Goal: Find specific page/section: Find specific page/section

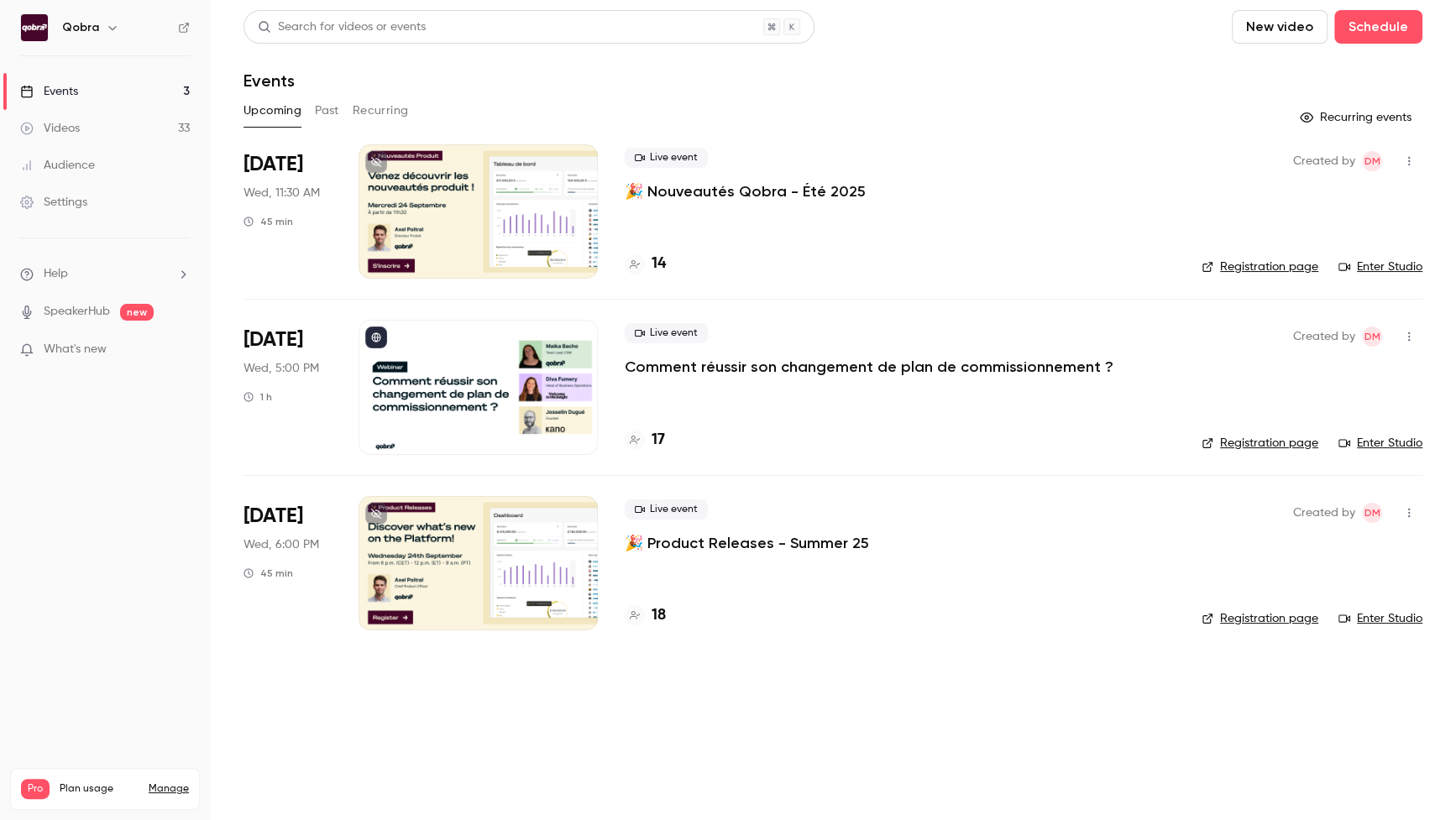
click at [763, 364] on p "Comment réussir son changement de plan de commissionnement ?" at bounding box center [868, 367] width 488 height 20
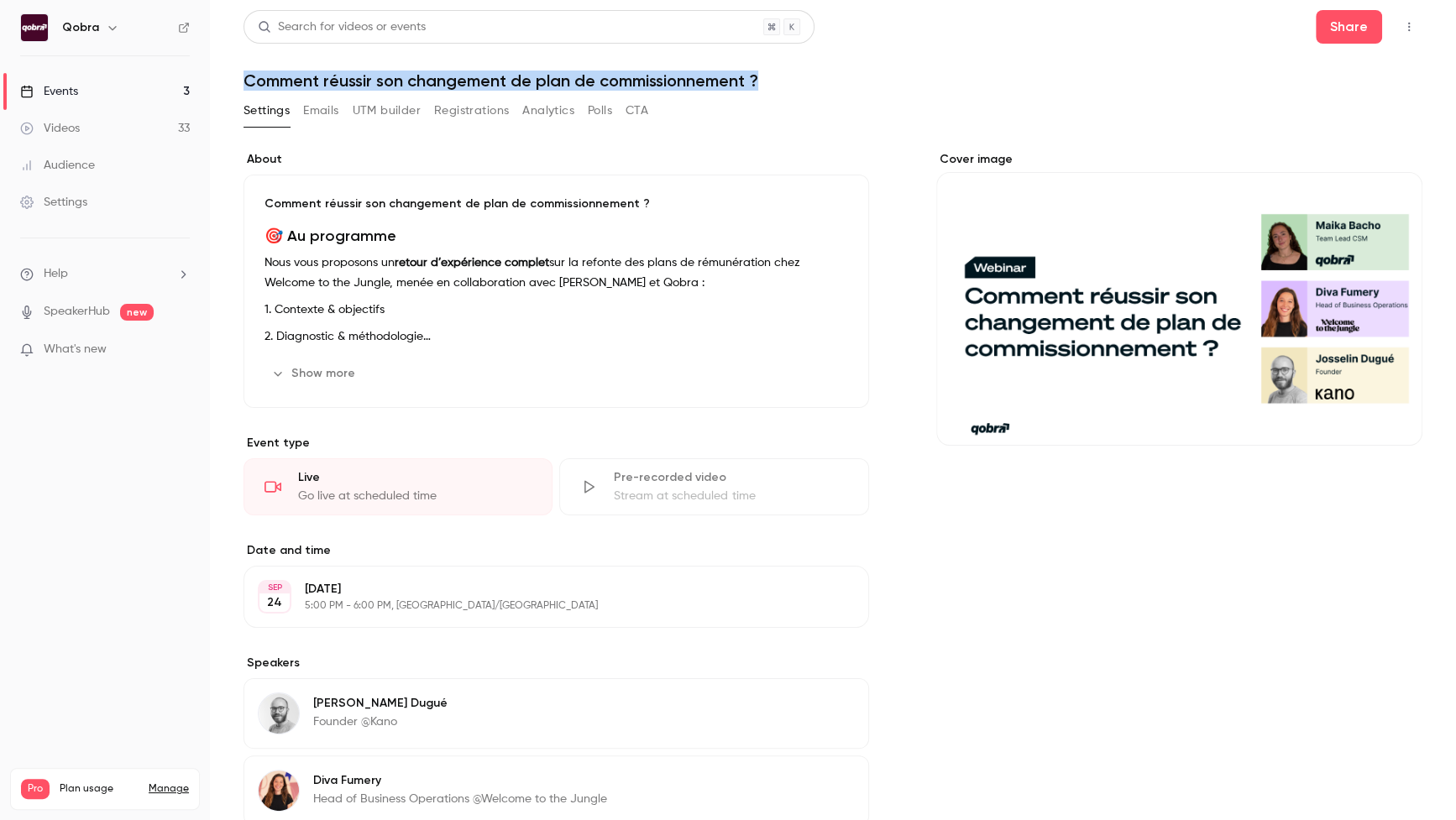
drag, startPoint x: 808, startPoint y: 73, endPoint x: 230, endPoint y: 88, distance: 578.2
click at [230, 88] on main "Search for videos or events Share Comment réussir son changement de plan de com…" at bounding box center [832, 410] width 1246 height 820
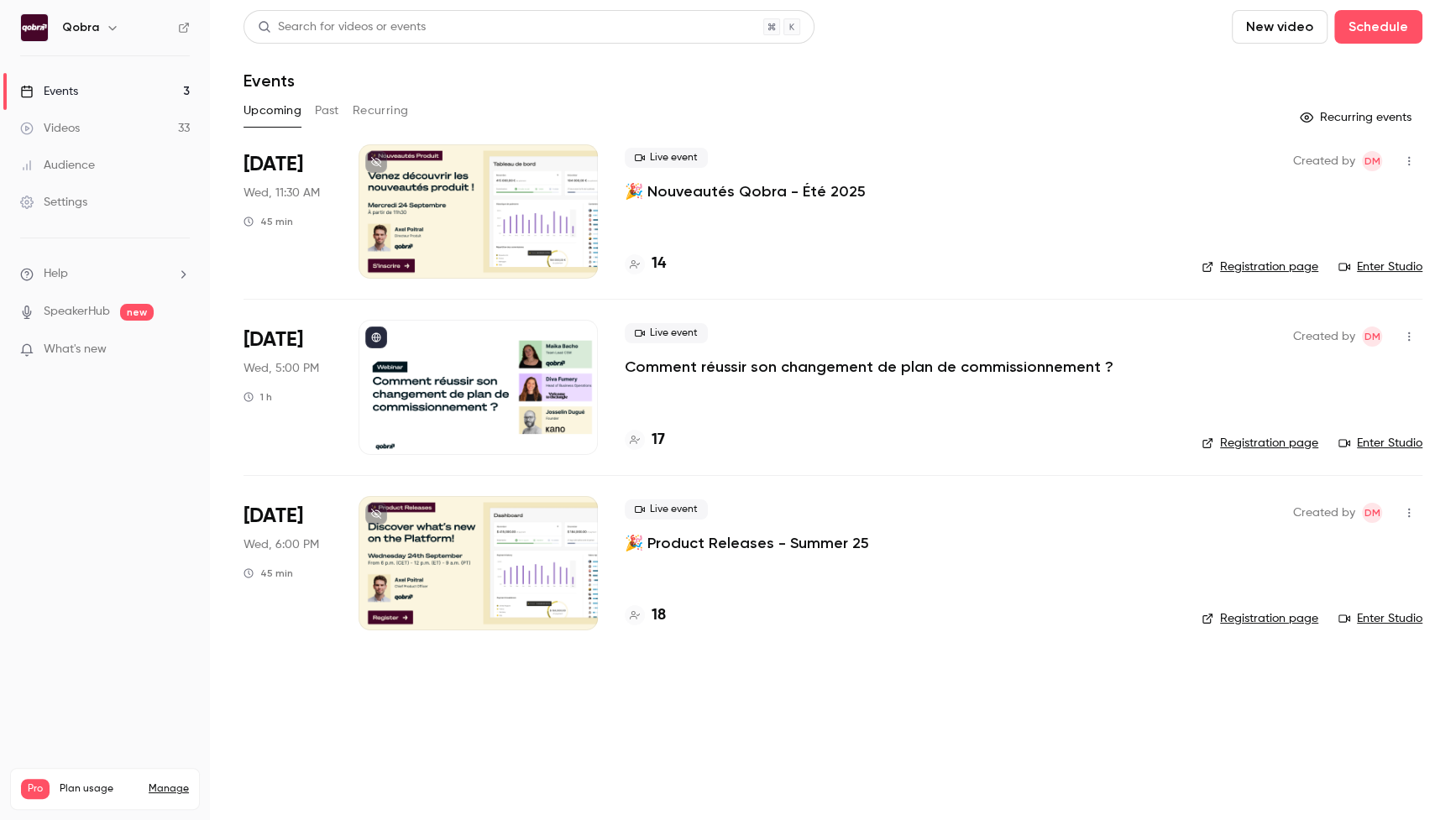
click at [655, 436] on h4 "17" at bounding box center [658, 440] width 14 height 23
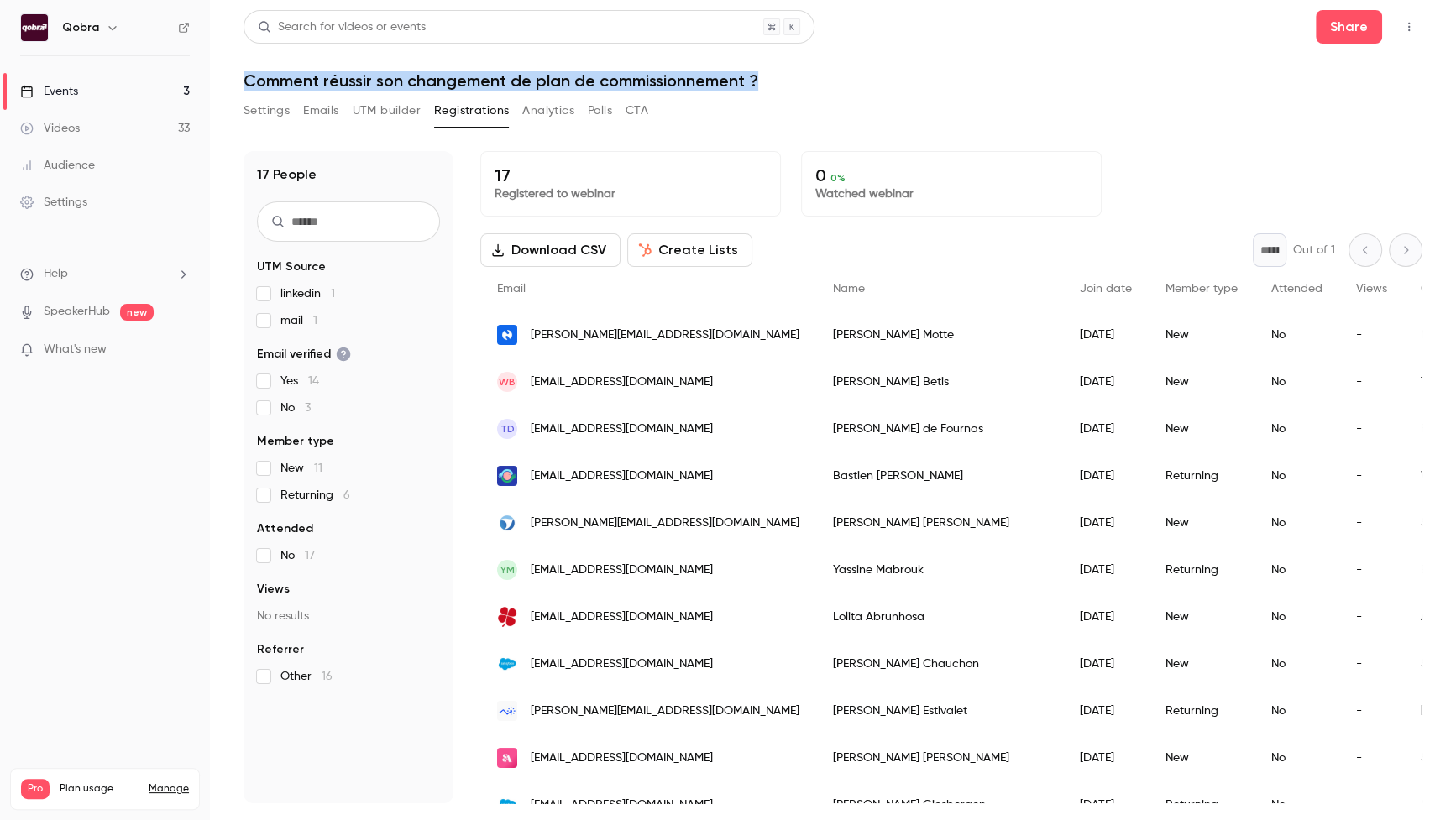
drag, startPoint x: 779, startPoint y: 78, endPoint x: 247, endPoint y: 77, distance: 532.0
click at [247, 77] on h1 "Comment réussir son changement de plan de commissionnement ?" at bounding box center [833, 80] width 1179 height 20
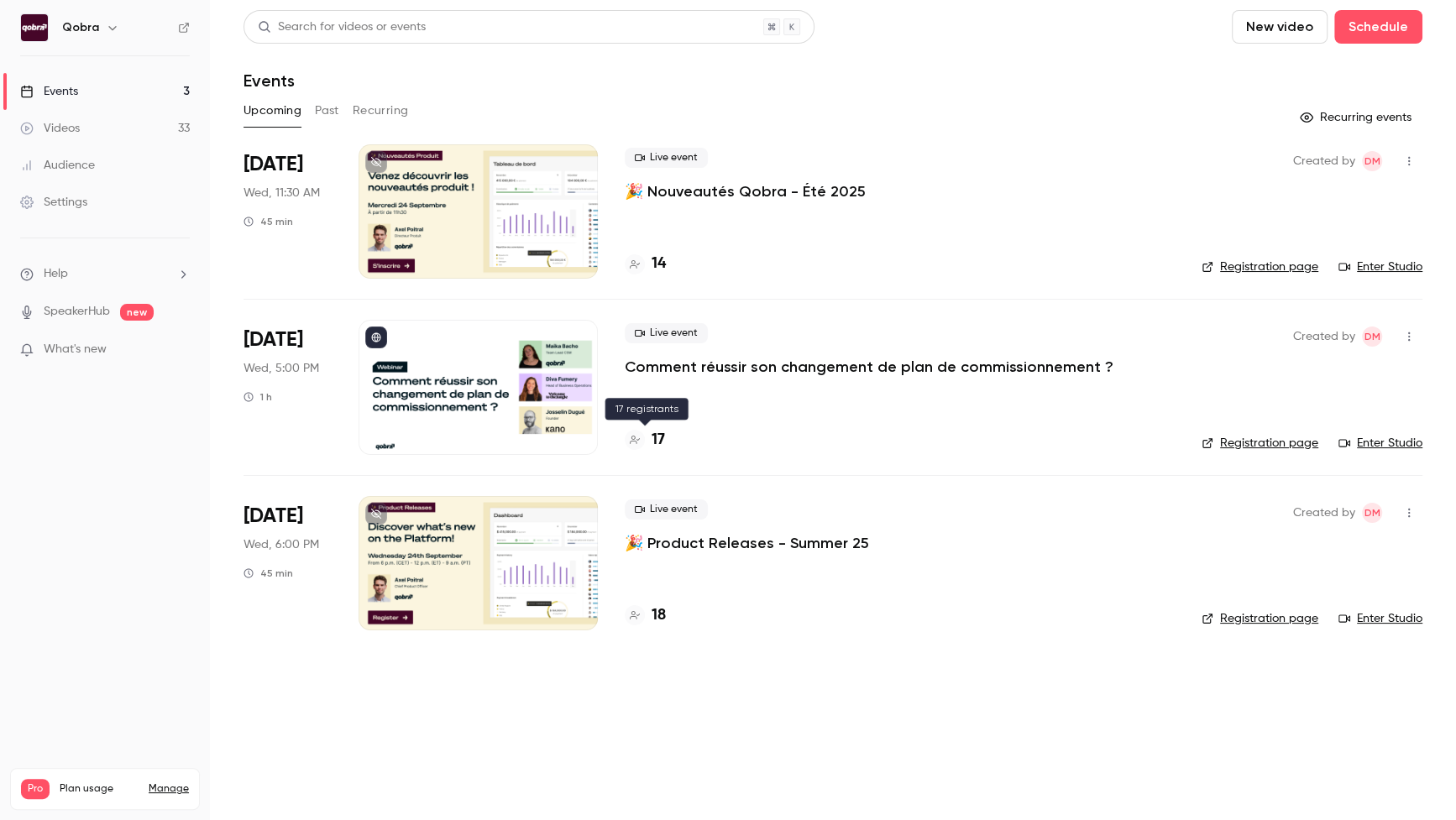
click at [656, 442] on h4 "17" at bounding box center [658, 440] width 14 height 23
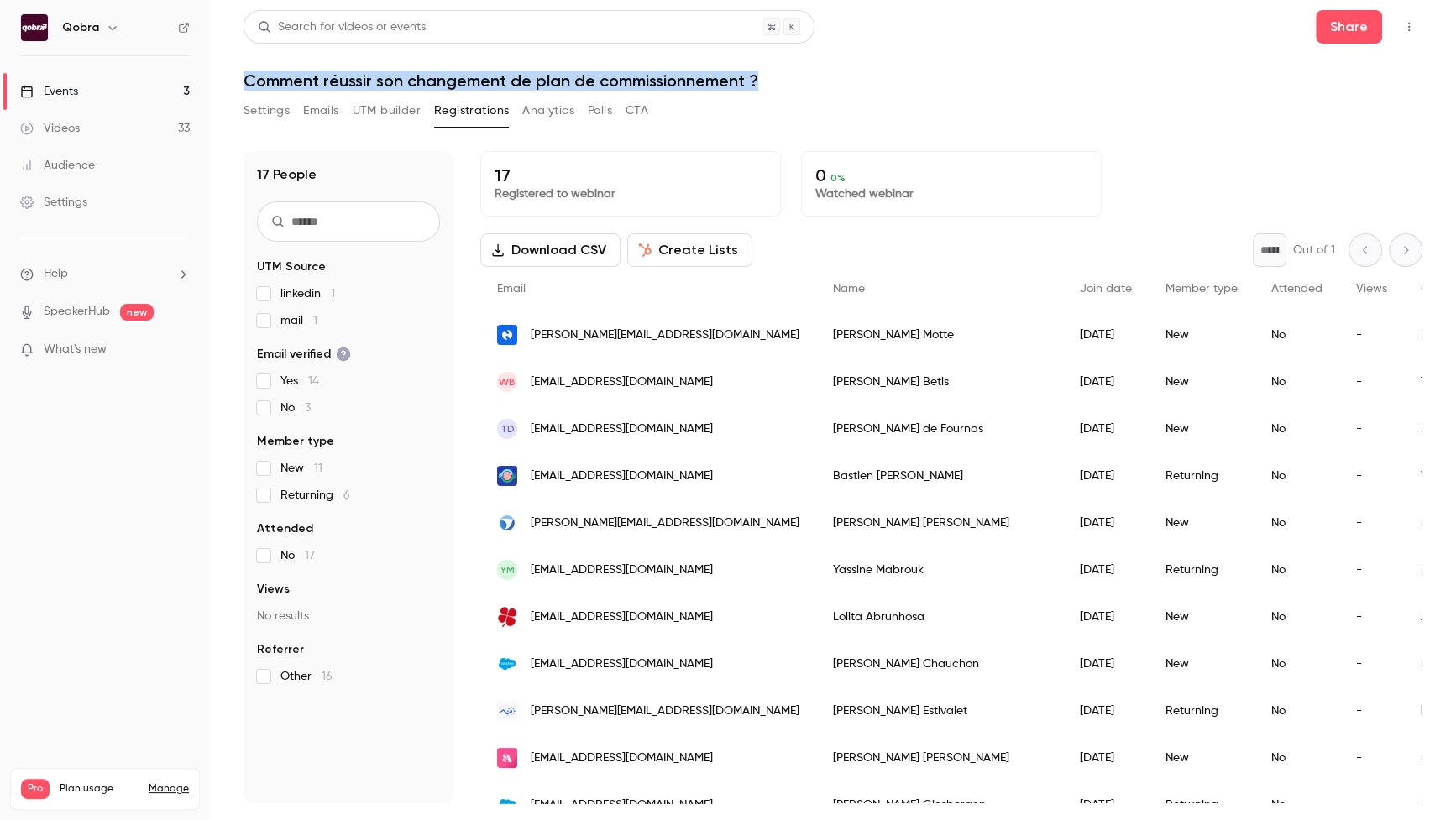
drag, startPoint x: 772, startPoint y: 85, endPoint x: 244, endPoint y: 80, distance: 528.0
click at [244, 80] on h1 "Comment réussir son changement de plan de commissionnement ?" at bounding box center [833, 80] width 1179 height 20
click at [292, 104] on div "Settings Emails UTM builder Registrations Analytics Polls CTA" at bounding box center [446, 110] width 405 height 26
click at [282, 109] on button "Settings" at bounding box center [266, 110] width 46 height 26
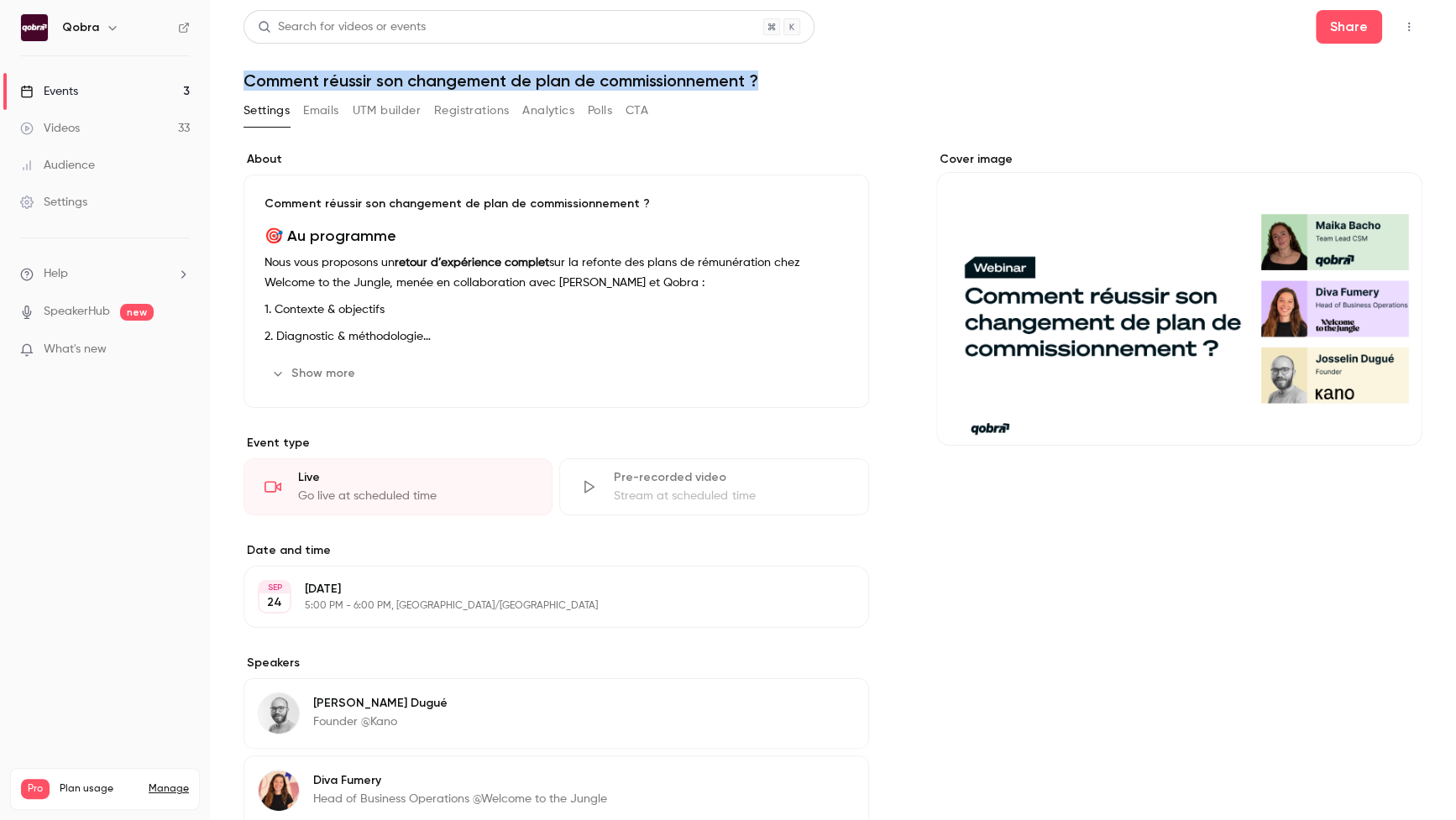
drag, startPoint x: 787, startPoint y: 81, endPoint x: 241, endPoint y: 88, distance: 546.0
click at [241, 88] on main "Search for videos or events Share Comment réussir son changement de plan de com…" at bounding box center [832, 410] width 1246 height 820
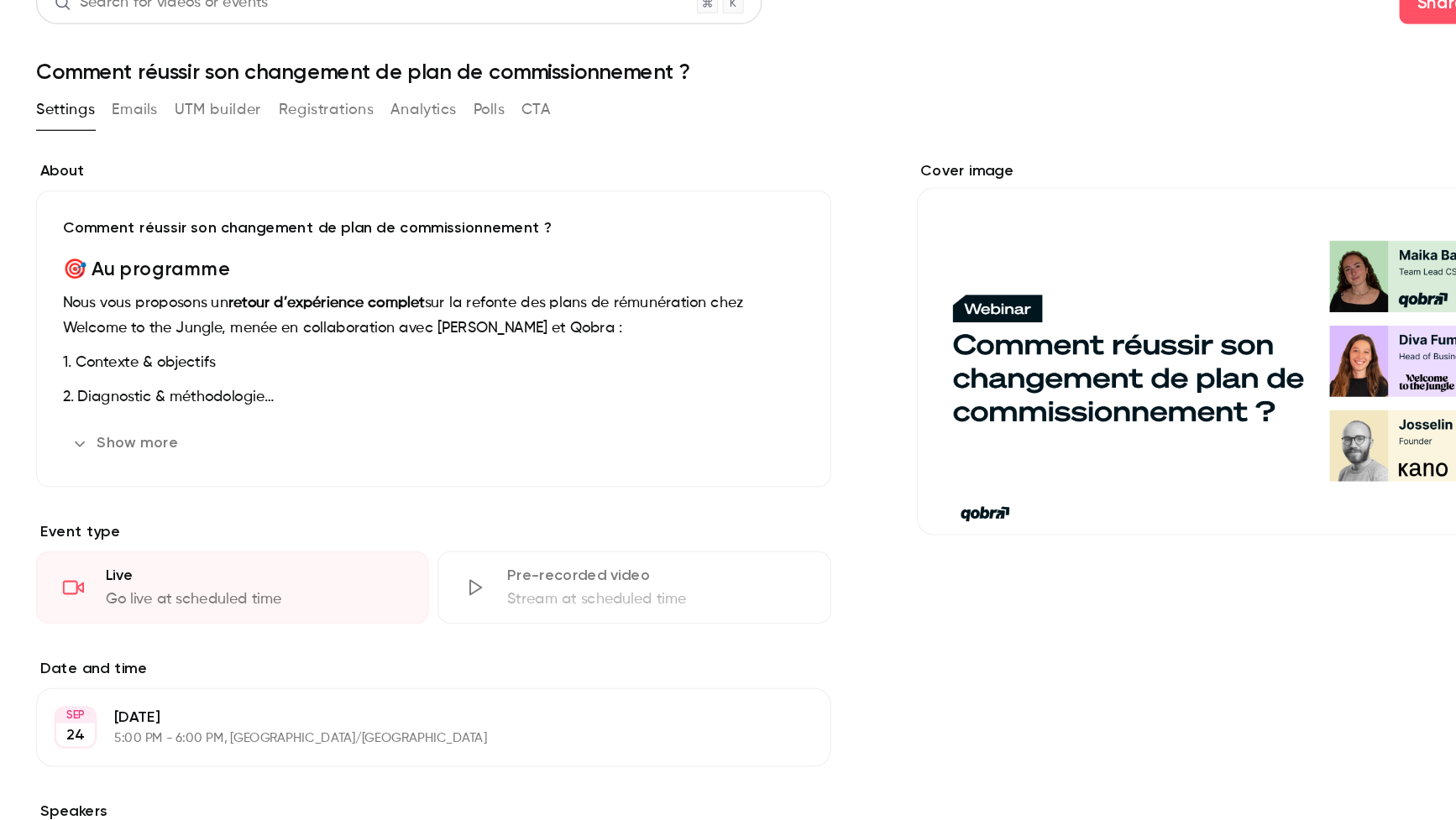
click at [612, 87] on h1 "Comment réussir son changement de plan de commissionnement ?" at bounding box center [833, 80] width 1179 height 20
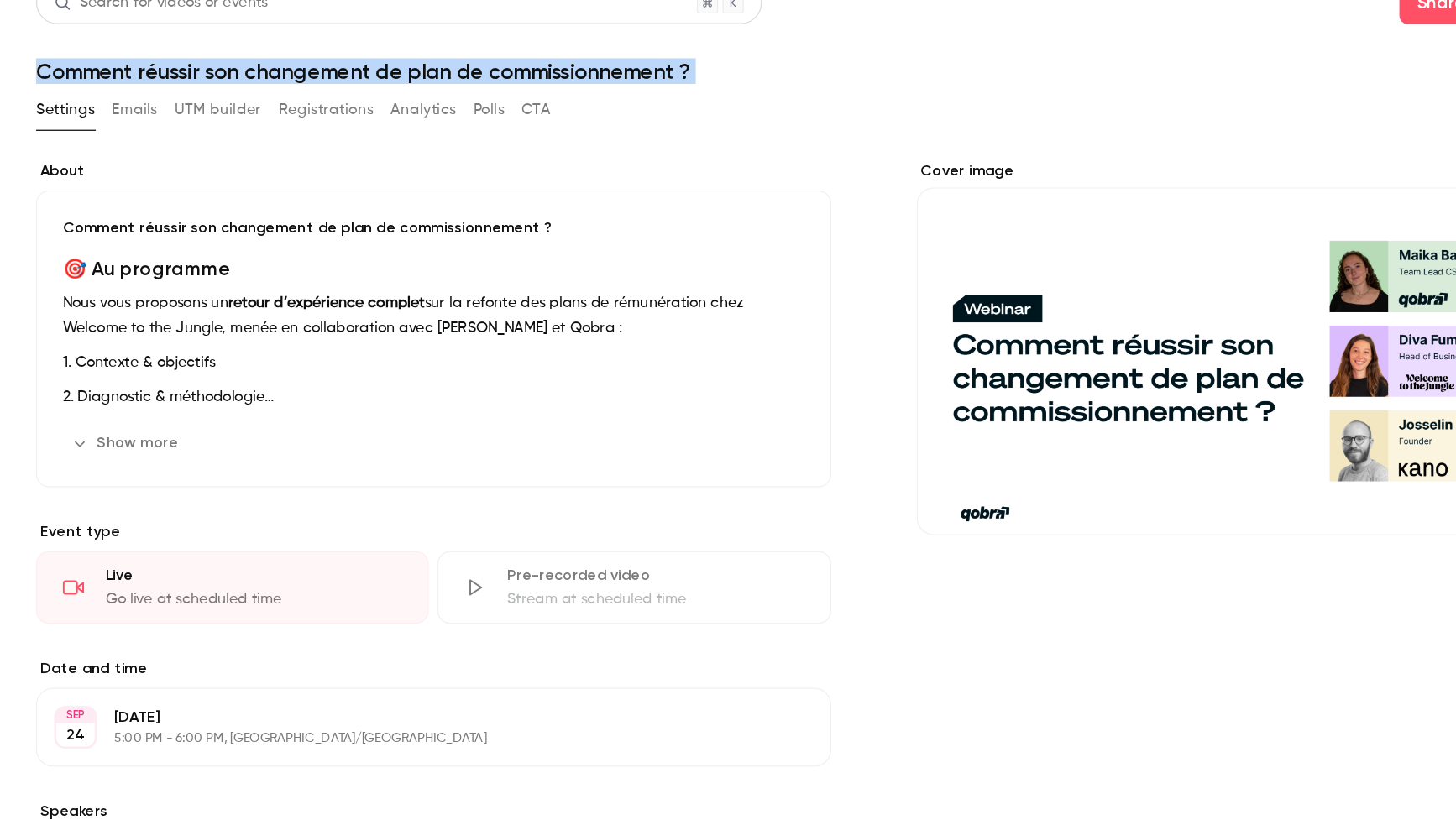
click at [612, 87] on h1 "Comment réussir son changement de plan de commissionnement ?" at bounding box center [833, 80] width 1179 height 20
